Goal: Task Accomplishment & Management: Manage account settings

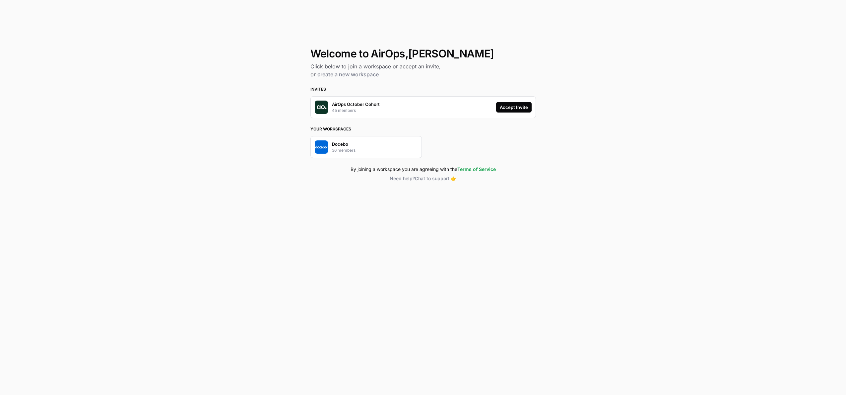
click at [517, 110] on div "Accept Invite" at bounding box center [514, 107] width 28 height 7
